Goal: Check status: Check status

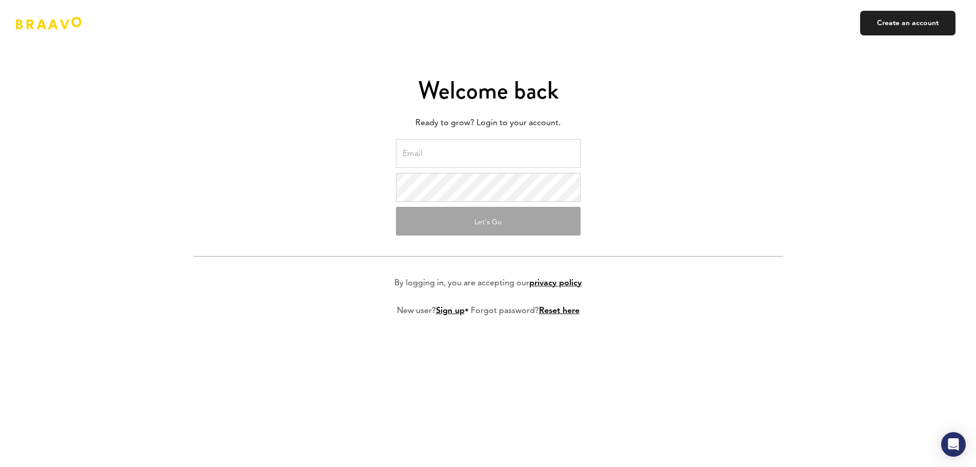
click at [537, 155] on input "email" at bounding box center [488, 153] width 185 height 29
click at [500, 202] on form "[PERSON_NAME][EMAIL_ADDRESS][PERSON_NAME][DOMAIN_NAME] Let's Go By logging in, …" at bounding box center [488, 235] width 590 height 193
click at [535, 162] on input "[PERSON_NAME][EMAIL_ADDRESS][PERSON_NAME][DOMAIN_NAME]" at bounding box center [488, 153] width 185 height 29
drag, startPoint x: 551, startPoint y: 149, endPoint x: 368, endPoint y: 150, distance: 182.5
click at [368, 150] on form "[PERSON_NAME][EMAIL_ADDRESS][PERSON_NAME][DOMAIN_NAME] Let's Go By logging in, …" at bounding box center [488, 235] width 590 height 193
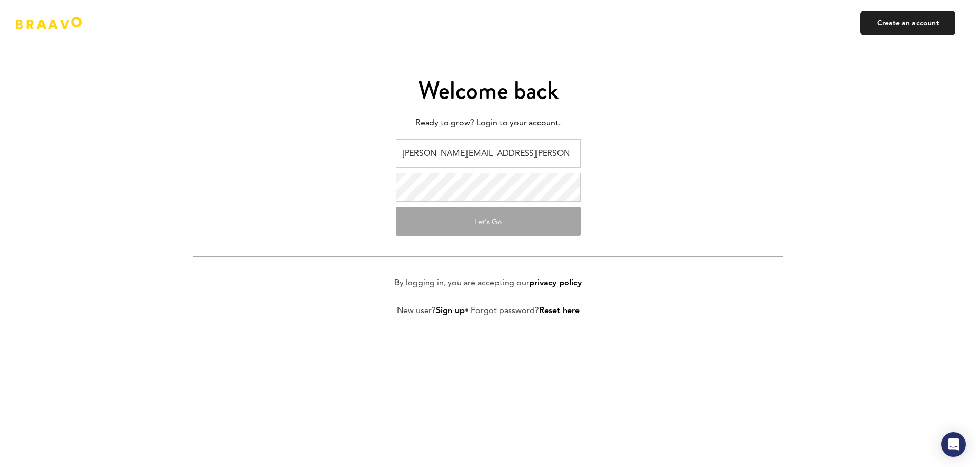
click at [546, 146] on input "[PERSON_NAME][EMAIL_ADDRESS][PERSON_NAME][DOMAIN_NAME]" at bounding box center [488, 153] width 185 height 29
drag, startPoint x: 574, startPoint y: 155, endPoint x: 229, endPoint y: 158, distance: 345.1
click at [229, 158] on form "[PERSON_NAME][EMAIL_ADDRESS][PERSON_NAME][DOMAIN_NAME] Let's Go By logging in, …" at bounding box center [488, 235] width 590 height 193
paste input "[PERSON_NAME].[PERSON_NAME]"
type input "[PERSON_NAME][EMAIL_ADDRESS][PERSON_NAME][DOMAIN_NAME]"
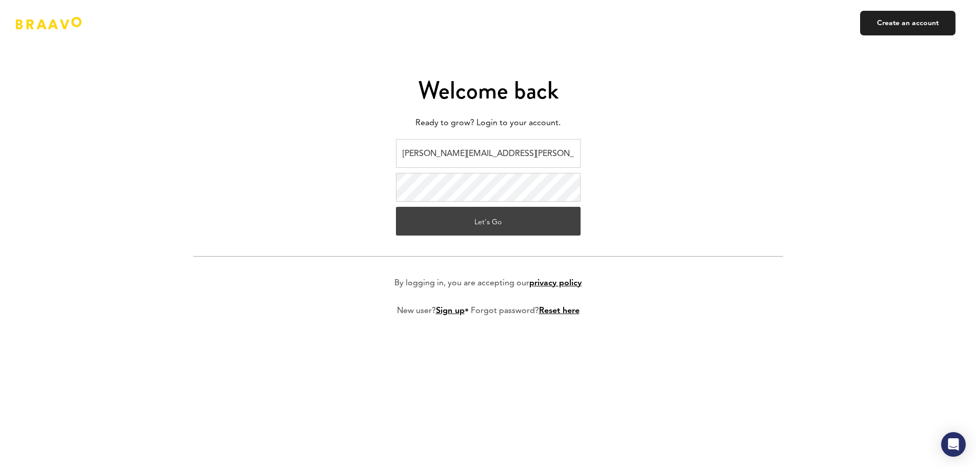
click at [469, 222] on button "Let's Go" at bounding box center [488, 221] width 185 height 29
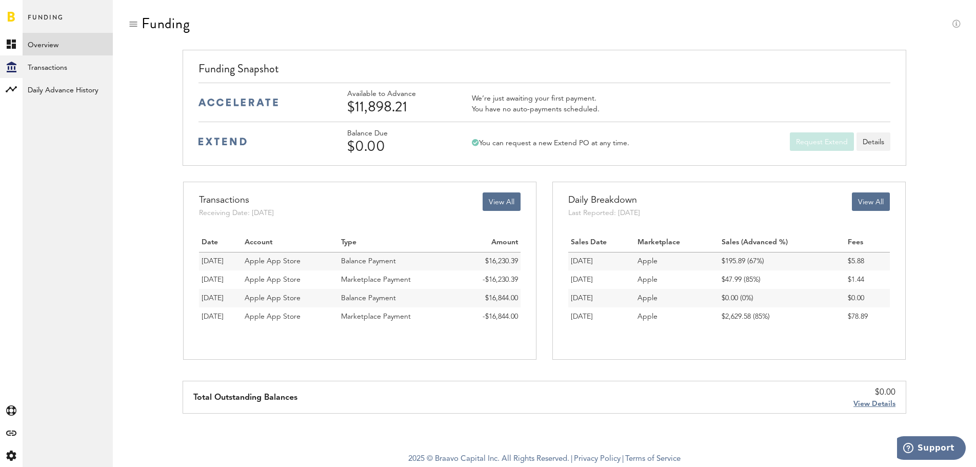
drag, startPoint x: 52, startPoint y: 91, endPoint x: 43, endPoint y: 165, distance: 74.4
click at [52, 91] on link "Daily Advance History" at bounding box center [68, 89] width 90 height 23
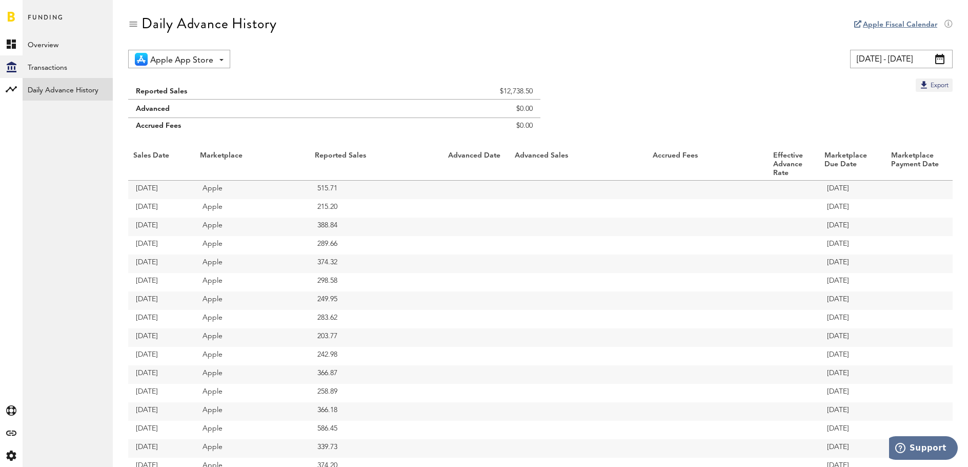
click at [942, 64] on span at bounding box center [939, 59] width 9 height 10
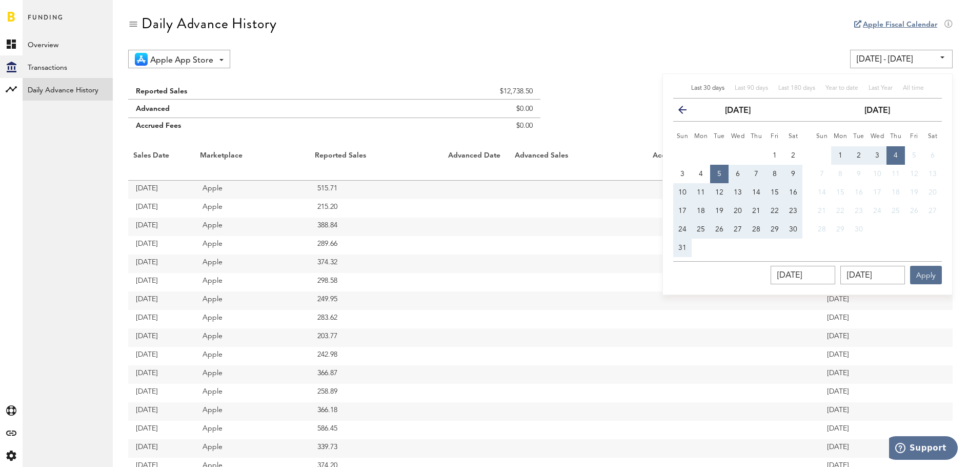
click at [687, 112] on icon "button" at bounding box center [687, 112] width 0 height 0
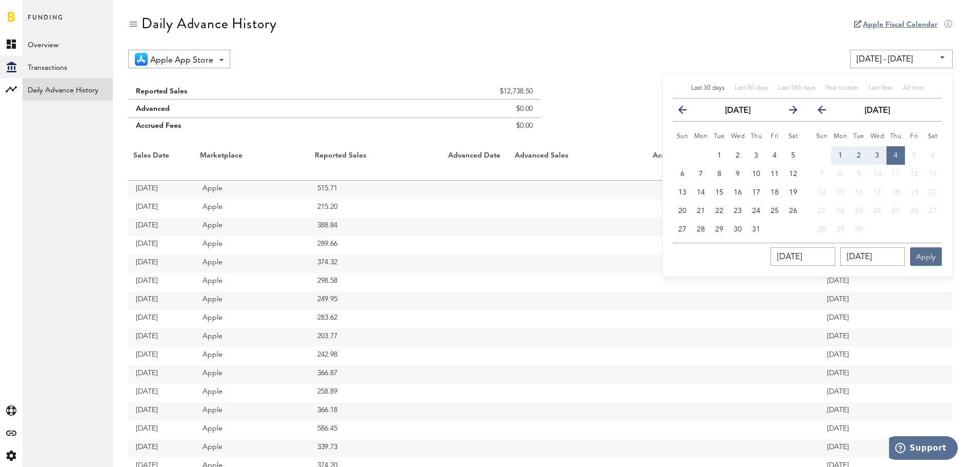
click at [789, 112] on icon "button" at bounding box center [789, 112] width 0 height 0
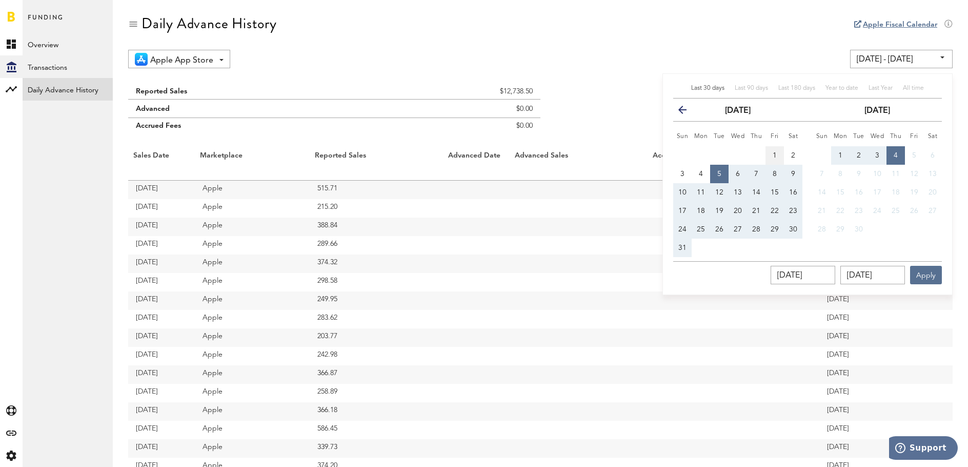
click at [773, 153] on span "1" at bounding box center [775, 155] width 4 height 7
type input "[DATE] - [DATE]"
type input "[DATE]"
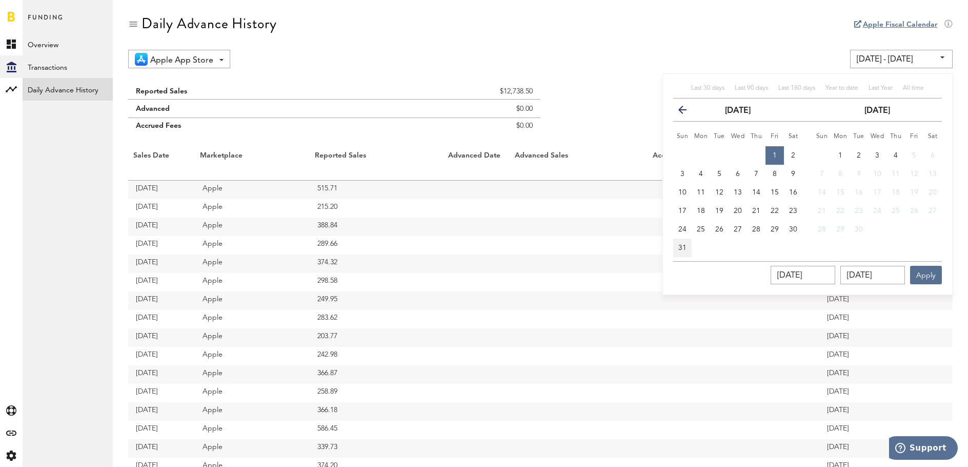
click at [679, 245] on span "31" at bounding box center [682, 247] width 8 height 7
type input "[DATE] - [DATE]"
type input "[DATE]"
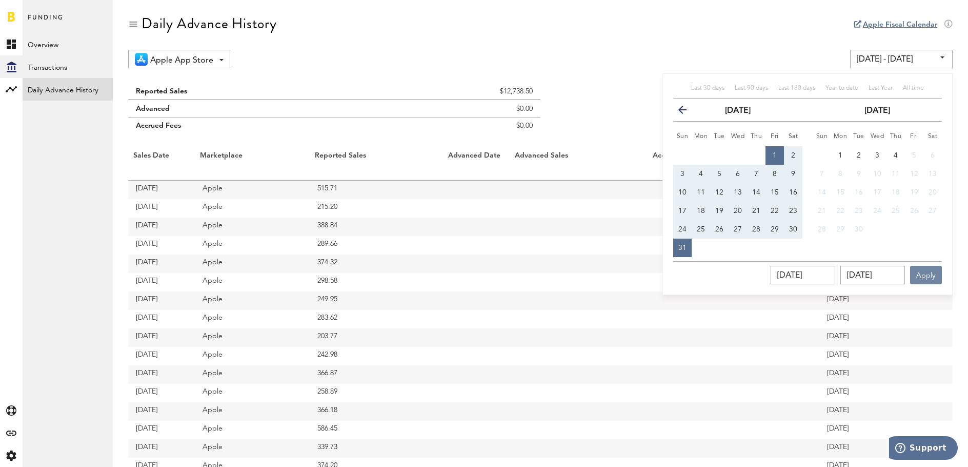
click at [928, 272] on button "Apply" at bounding box center [926, 275] width 32 height 18
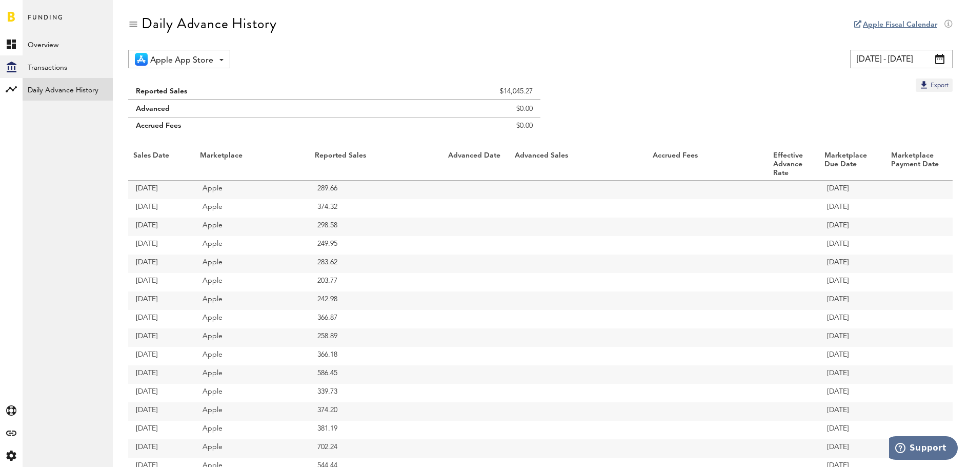
click at [650, 61] on div "Apple App Store Apple App Store [DATE] - [DATE] Last 30 days Last 90 days Last …" at bounding box center [540, 59] width 825 height 18
click at [631, 94] on div "Reported Sales $14,045.27 Advanced $0.00 Accrued Fees $0.00 Export Sales Date M…" at bounding box center [540, 415] width 825 height 674
click at [794, 83] on div "Export" at bounding box center [540, 84] width 825 height 13
click at [567, 106] on div "Reported Sales $14,045.27 Advanced $0.00 Accrued Fees $0.00 Export Sales Date M…" at bounding box center [540, 415] width 825 height 674
click at [454, 95] on td "$14,045.27" at bounding box center [454, 88] width 173 height 21
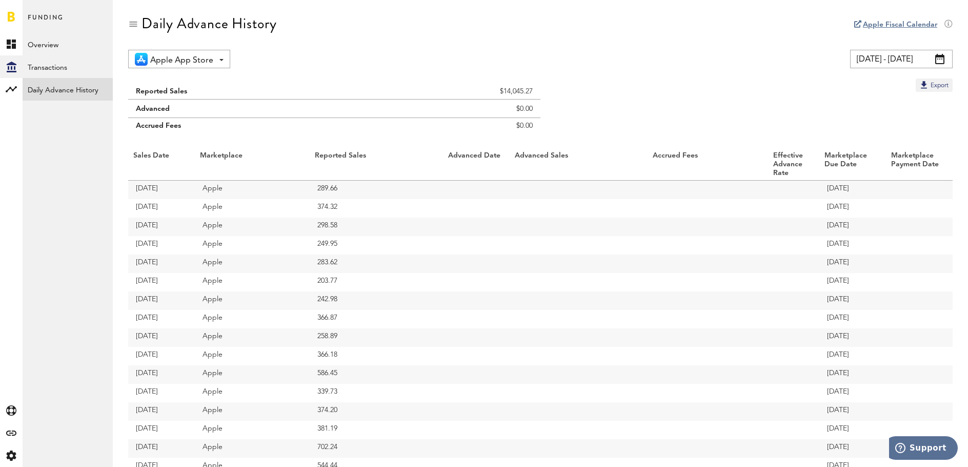
click at [464, 108] on td "$0.00" at bounding box center [454, 108] width 173 height 18
click at [468, 130] on td "$0.00" at bounding box center [454, 128] width 173 height 21
click at [943, 56] on span at bounding box center [939, 59] width 9 height 10
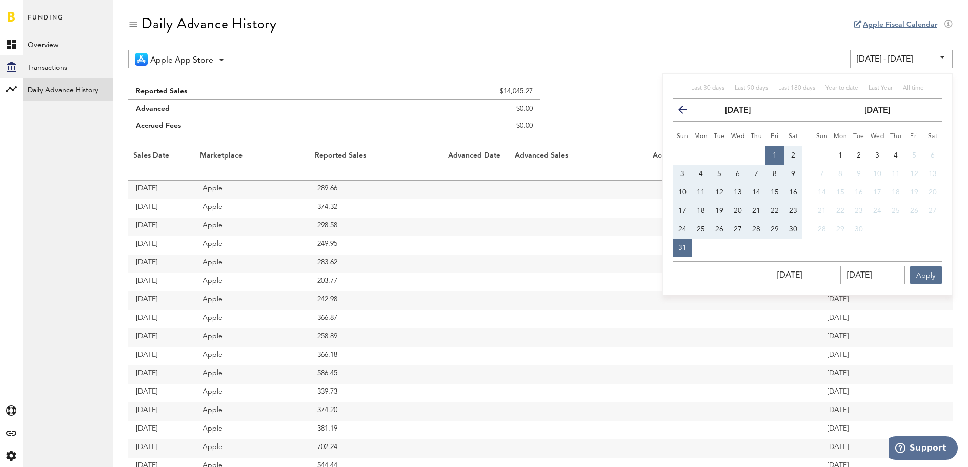
click at [685, 105] on button "previous" at bounding box center [686, 110] width 18 height 14
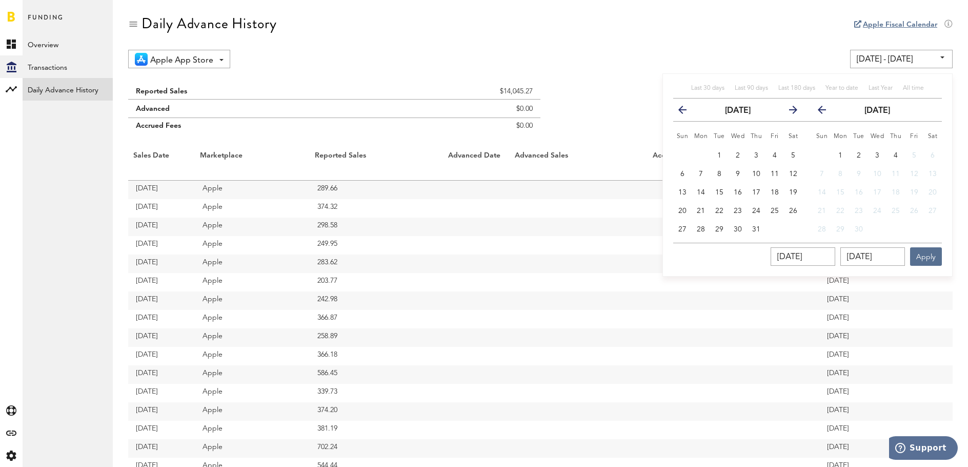
click at [685, 105] on button "previous" at bounding box center [686, 110] width 18 height 14
click at [701, 230] on span "30" at bounding box center [701, 229] width 8 height 7
type input "[DATE] - [DATE]"
type input "[DATE]"
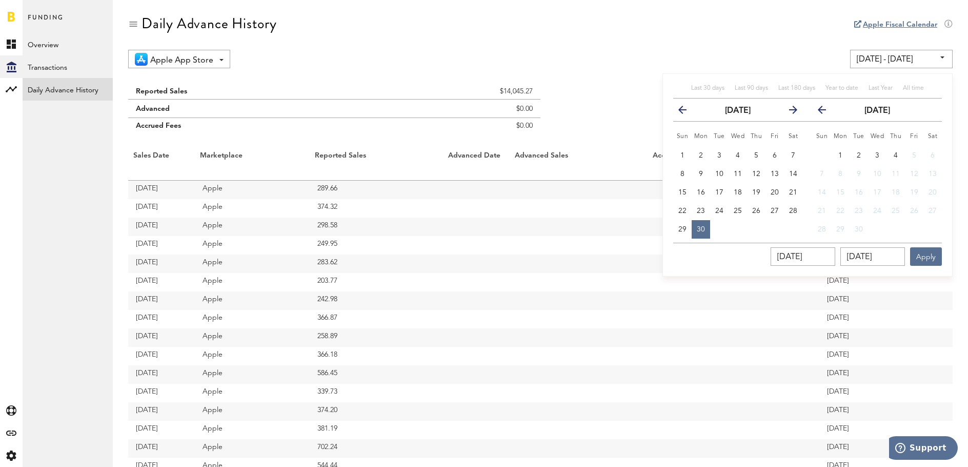
click at [789, 112] on icon "button" at bounding box center [789, 112] width 0 height 0
click at [681, 249] on span "31" at bounding box center [682, 247] width 8 height 7
type input "[DATE] - [DATE]"
type input "[DATE]"
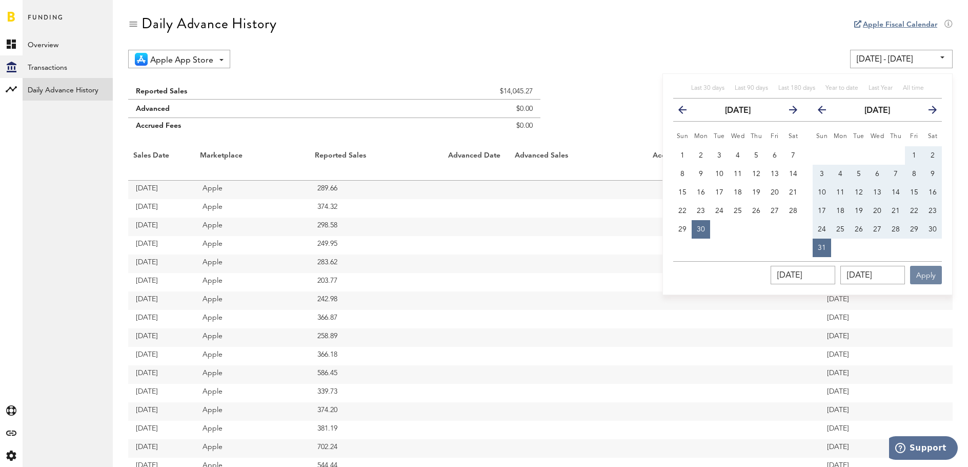
click at [924, 281] on button "Apply" at bounding box center [926, 275] width 32 height 18
